Goal: Task Accomplishment & Management: Complete application form

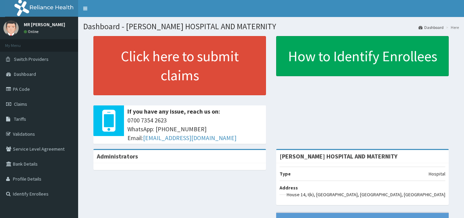
click at [48, 89] on link "PA Code" at bounding box center [39, 88] width 78 height 15
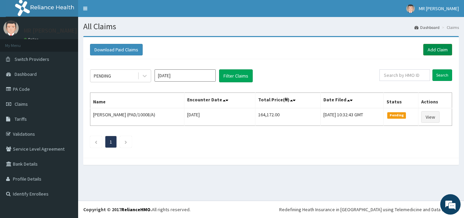
click at [437, 50] on link "Add Claim" at bounding box center [437, 50] width 29 height 12
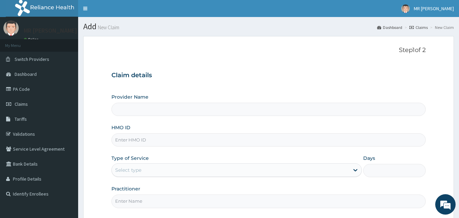
type input "THOMAS DAVID HOSPITAL AND MATERNITY"
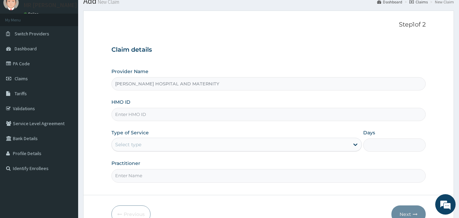
scroll to position [63, 0]
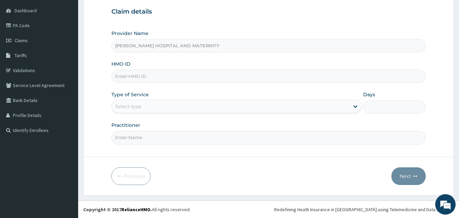
click at [219, 73] on input "HMO ID" at bounding box center [268, 76] width 314 height 13
type input "PYH/10008/B"
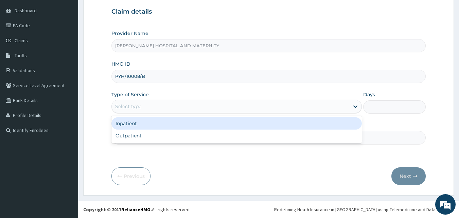
click at [196, 102] on div "Select type" at bounding box center [230, 106] width 237 height 11
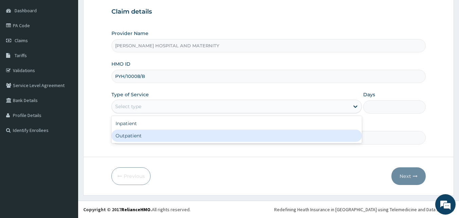
click at [172, 136] on div "Outpatient" at bounding box center [236, 135] width 250 height 12
type input "1"
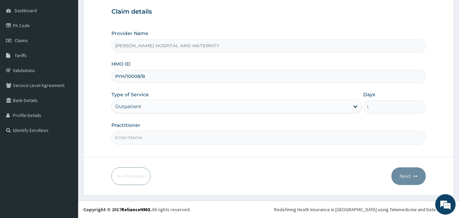
click at [193, 137] on input "Practitioner" at bounding box center [268, 137] width 314 height 13
type input "OWAN ANTHONY"
click at [407, 178] on button "Next" at bounding box center [408, 176] width 34 height 18
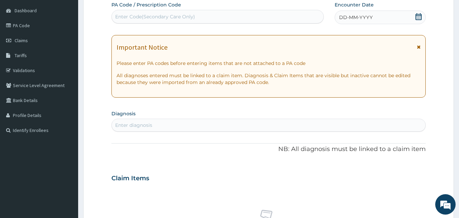
click at [418, 15] on icon at bounding box center [418, 16] width 6 height 7
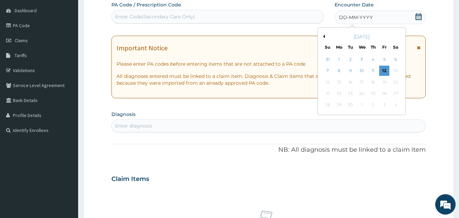
click at [385, 71] on div "12" at bounding box center [384, 71] width 10 height 10
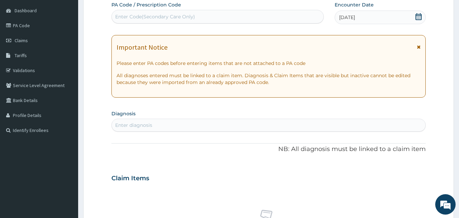
click at [310, 123] on div "Enter diagnosis" at bounding box center [269, 124] width 314 height 11
type input "CANDID"
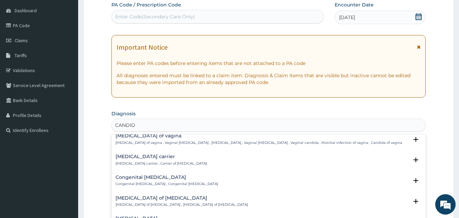
scroll to position [800, 0]
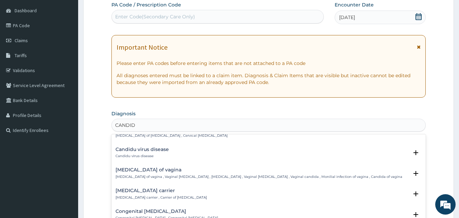
click at [158, 175] on p "Candidiasis of vagina , Vaginal candidiasis , Vaginal thrush , Vaginal candidos…" at bounding box center [258, 176] width 286 height 5
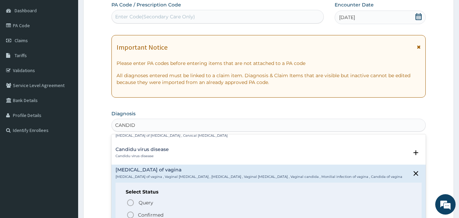
click at [132, 213] on icon "status option filled" at bounding box center [130, 214] width 8 height 8
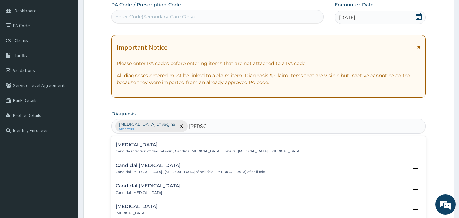
scroll to position [339, 0]
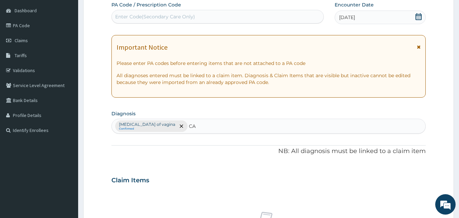
type input "C"
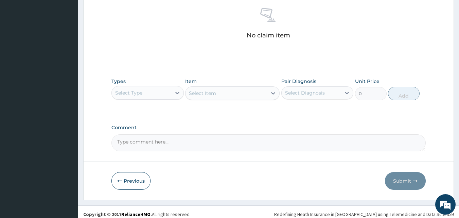
click at [161, 95] on div "Select Type" at bounding box center [141, 92] width 59 height 11
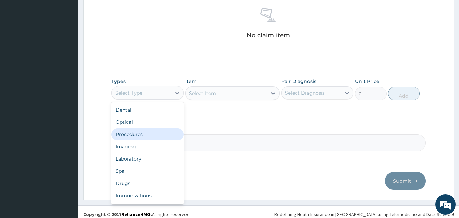
click at [147, 137] on div "Procedures" at bounding box center [147, 134] width 72 height 12
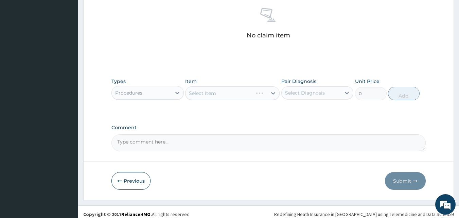
click at [240, 96] on div "Select Item" at bounding box center [232, 93] width 94 height 14
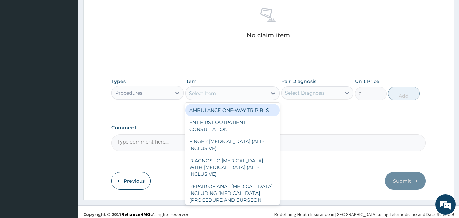
click at [240, 96] on div "Select Item" at bounding box center [225, 93] width 81 height 11
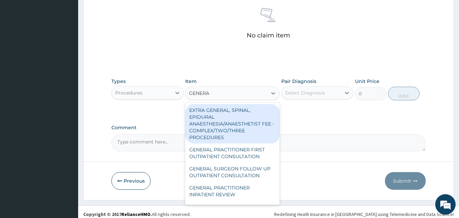
type input "GENERAL"
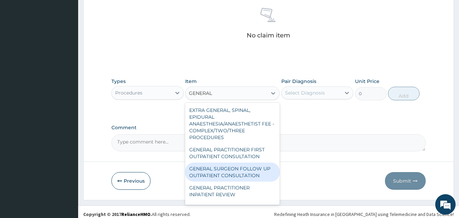
click at [244, 169] on div "GENERAL SURGEON FOLLOW UP OUTPATIENT CONSULTATION" at bounding box center [232, 171] width 94 height 19
type input "15000"
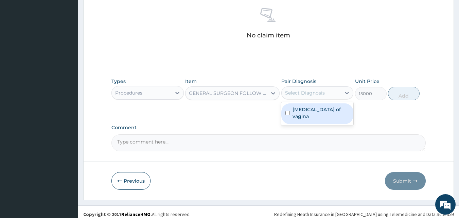
click at [329, 92] on div "Select Diagnosis" at bounding box center [310, 92] width 59 height 11
click at [271, 94] on icon at bounding box center [272, 93] width 7 height 7
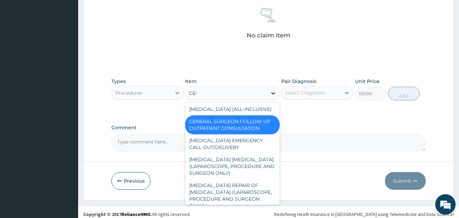
scroll to position [46, 0]
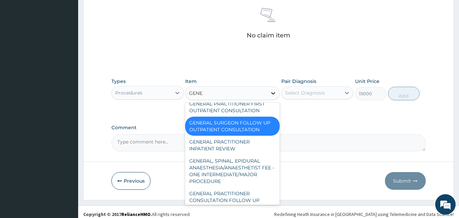
type input "GENER"
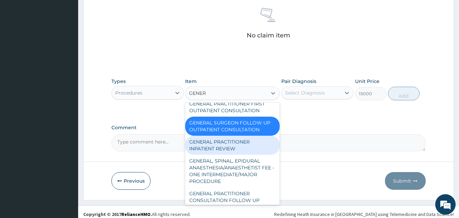
click at [246, 139] on div "GENERAL PRACTITIONER INPATIENT REVIEW" at bounding box center [232, 144] width 94 height 19
type input "3000"
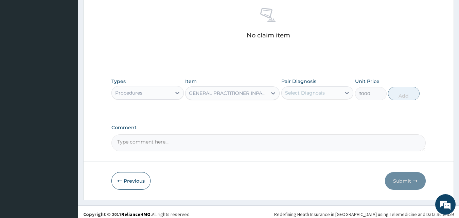
click at [329, 93] on div "Select Diagnosis" at bounding box center [310, 92] width 59 height 11
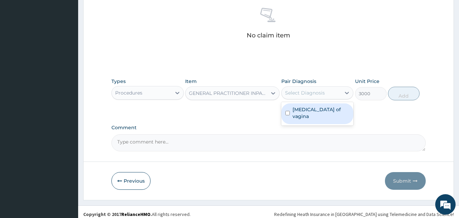
click at [321, 111] on label "Candidiasis of vagina" at bounding box center [320, 113] width 57 height 14
checkbox input "true"
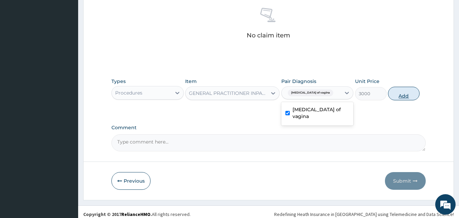
click at [407, 95] on button "Add" at bounding box center [404, 94] width 32 height 14
type input "0"
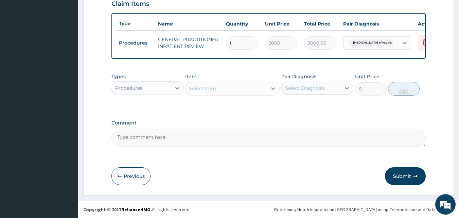
scroll to position [245, 0]
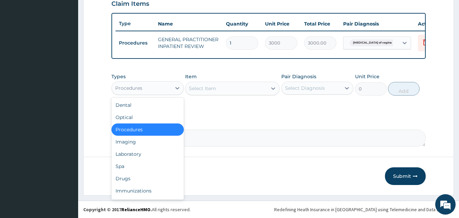
click at [153, 85] on div "Procedures" at bounding box center [141, 87] width 59 height 11
click at [142, 183] on div "Drugs" at bounding box center [147, 178] width 72 height 12
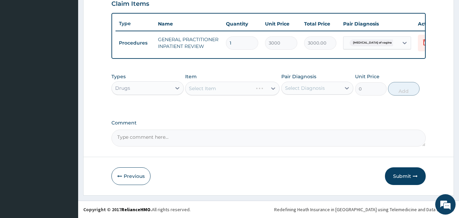
click at [234, 91] on div "Select Item" at bounding box center [232, 88] width 94 height 14
click at [275, 89] on icon at bounding box center [272, 88] width 7 height 7
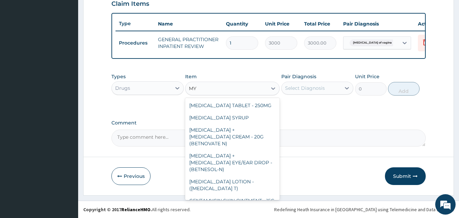
type input "M"
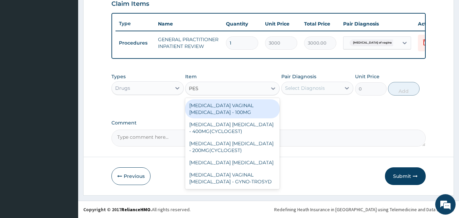
type input "PESS"
click at [236, 112] on div "CLOTRIMAZOLE VAGINAL PESSARY - 100MG" at bounding box center [232, 108] width 94 height 19
type input "512"
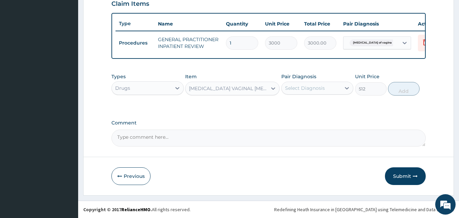
click at [309, 90] on div "Select Diagnosis" at bounding box center [305, 88] width 40 height 7
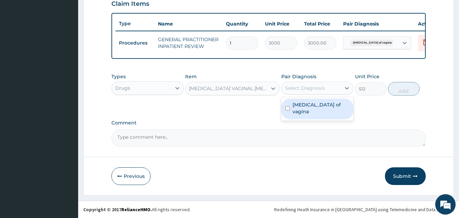
click at [310, 104] on label "Candidiasis of vagina" at bounding box center [320, 108] width 57 height 14
checkbox input "true"
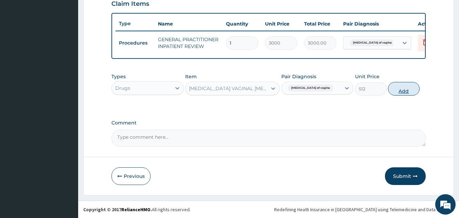
click at [410, 93] on button "Add" at bounding box center [404, 89] width 32 height 14
type input "0"
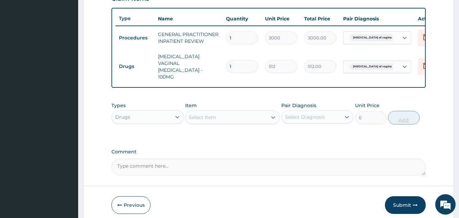
type input "0.00"
type input "6"
type input "3072.00"
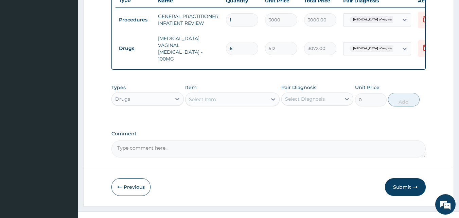
scroll to position [272, 0]
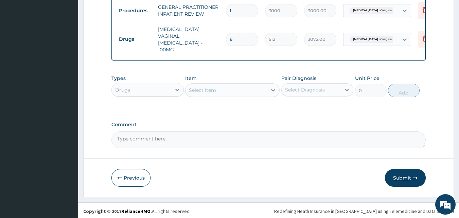
type input "6"
click at [402, 175] on button "Submit" at bounding box center [405, 178] width 41 height 18
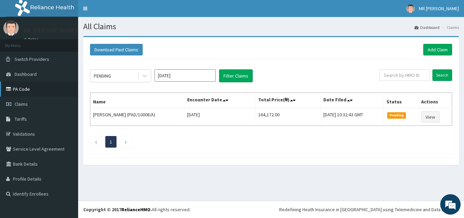
click at [30, 89] on link "PA Code" at bounding box center [39, 88] width 78 height 15
click at [428, 52] on link "Add Claim" at bounding box center [437, 50] width 29 height 12
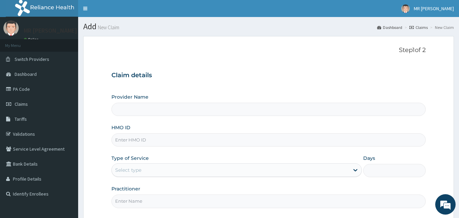
type input "[PERSON_NAME] HOSPITAL AND MATERNITY"
click at [205, 142] on input "HMO ID" at bounding box center [268, 139] width 314 height 13
type input "ENP/10479/A"
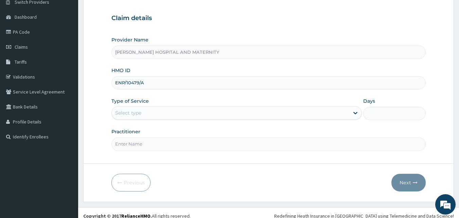
scroll to position [63, 0]
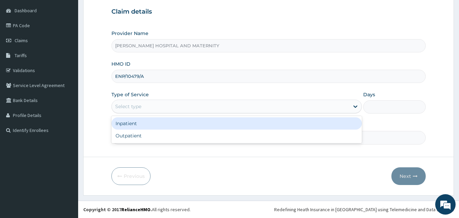
click at [179, 111] on div "Select type" at bounding box center [230, 106] width 237 height 11
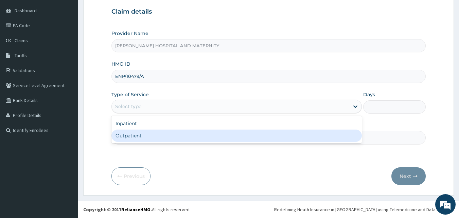
click at [173, 134] on div "Outpatient" at bounding box center [236, 135] width 250 height 12
type input "1"
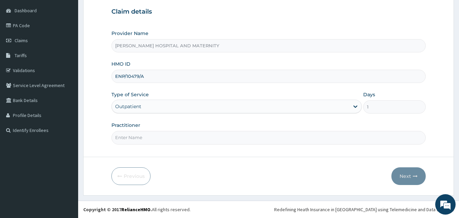
click at [173, 138] on input "Practitioner" at bounding box center [268, 137] width 314 height 13
type input "OWAN ANTHONY"
click at [407, 176] on button "Next" at bounding box center [408, 176] width 34 height 18
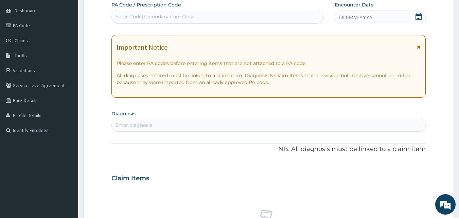
click at [266, 11] on div "Enter Code(Secondary Care Only)" at bounding box center [217, 17] width 212 height 14
paste input "PA/C247E6"
type input "PA/C247E6"
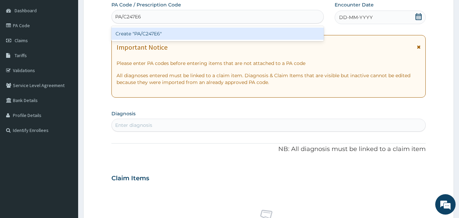
click at [247, 30] on div "Create "PA/C247E6"" at bounding box center [217, 33] width 212 height 12
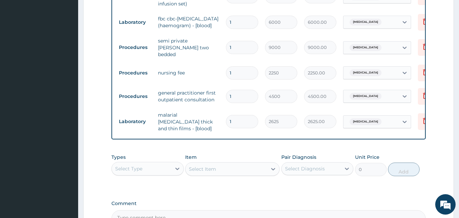
scroll to position [396, 0]
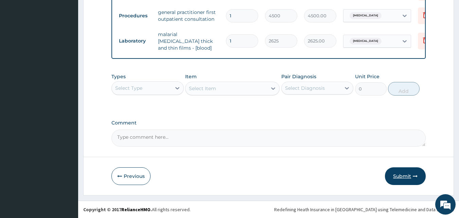
click at [397, 175] on button "Submit" at bounding box center [405, 176] width 41 height 18
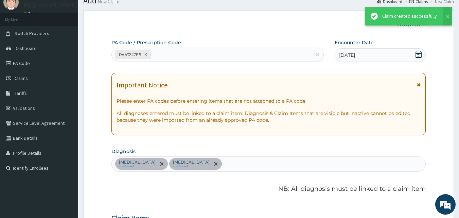
scroll to position [467, 0]
